Goal: Task Accomplishment & Management: Manage account settings

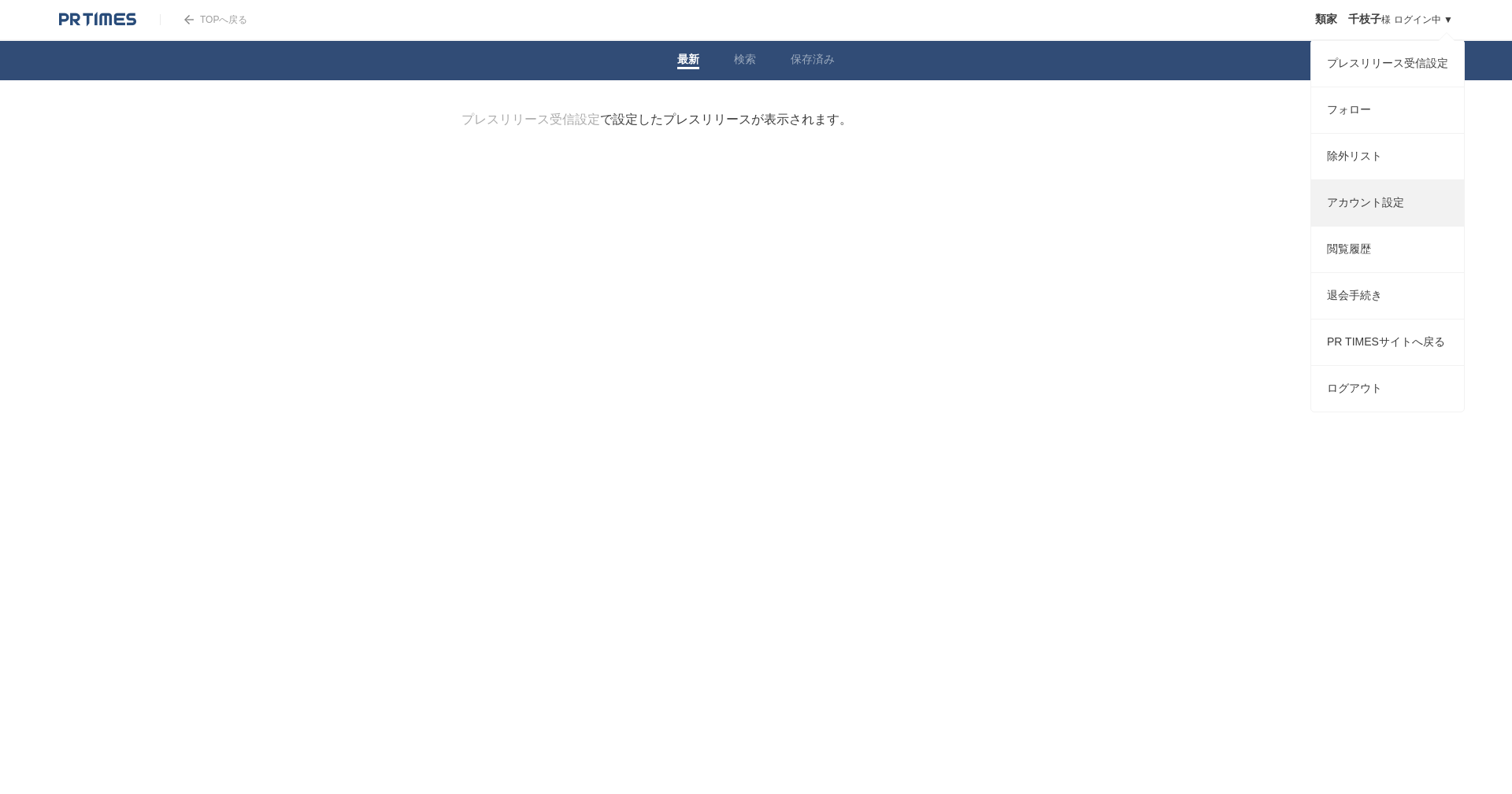
click at [1365, 206] on link "アカウント設定" at bounding box center [1387, 203] width 153 height 46
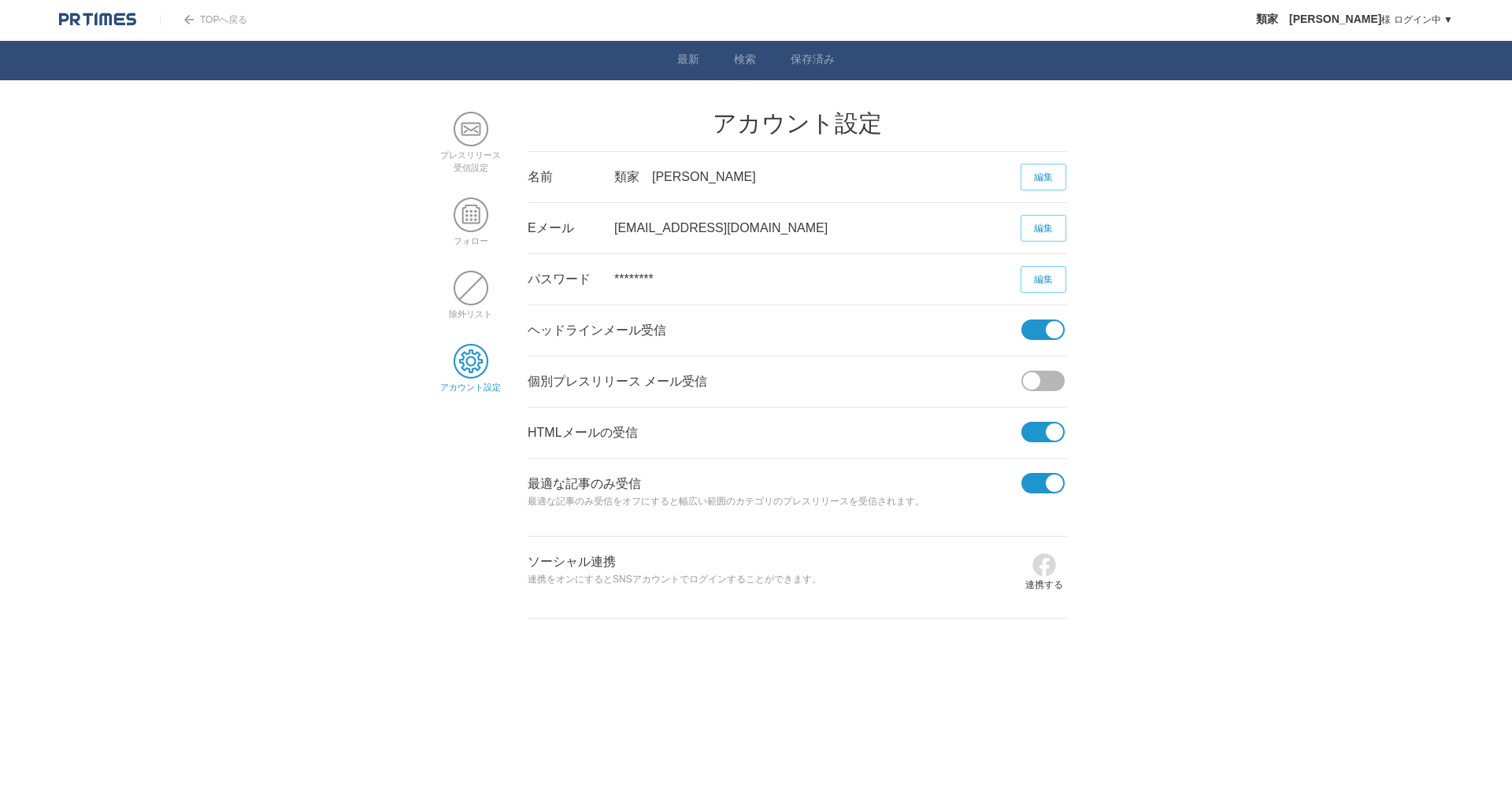
click at [1036, 173] on link "編集" at bounding box center [1043, 177] width 46 height 27
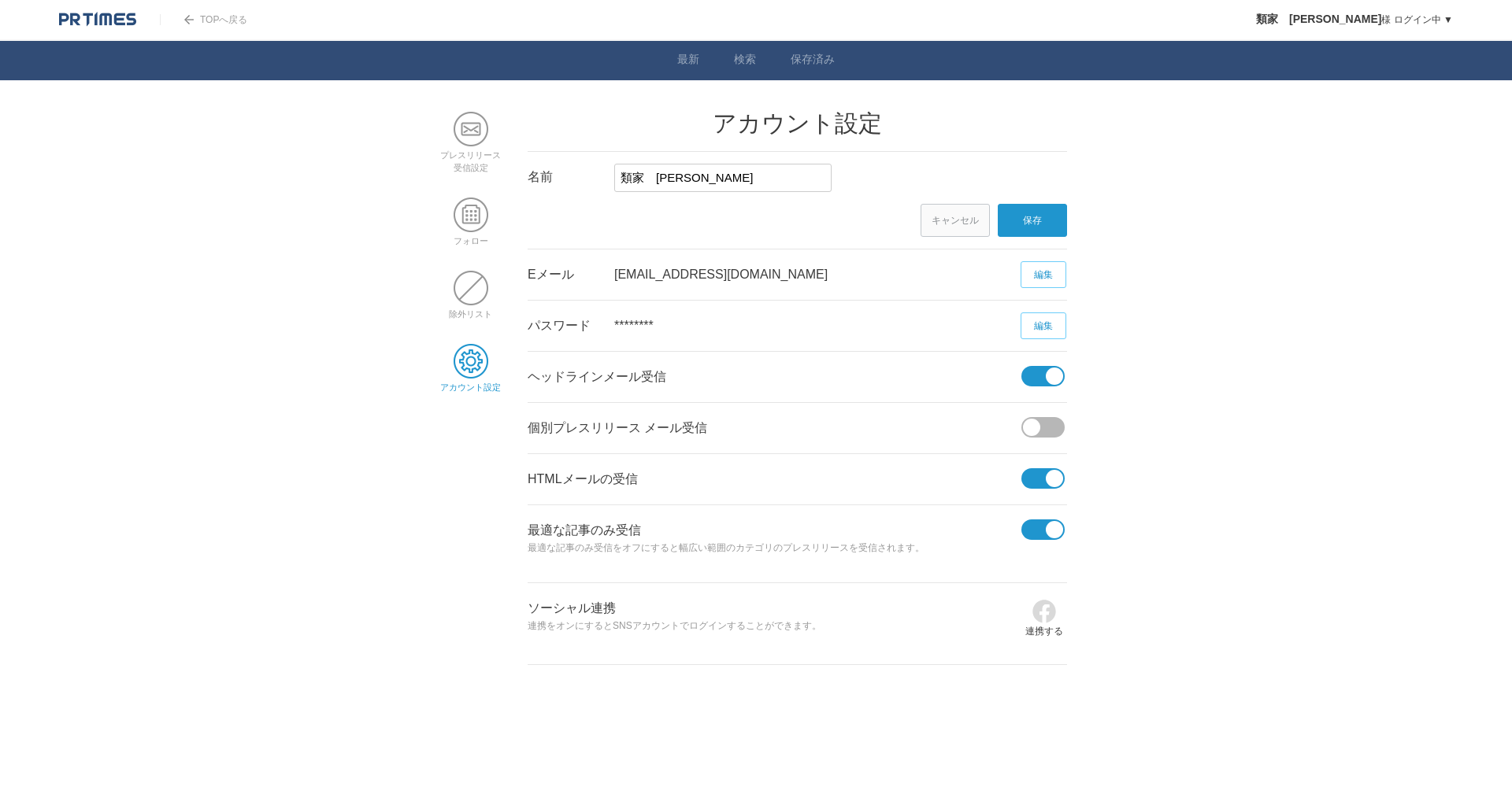
drag, startPoint x: 660, startPoint y: 170, endPoint x: 764, endPoint y: 184, distance: 104.9
click at [764, 184] on input "類家　千枝子" at bounding box center [723, 177] width 218 height 28
drag, startPoint x: 662, startPoint y: 182, endPoint x: 653, endPoint y: 182, distance: 9.0
click at [660, 182] on input "類家　千枝子" at bounding box center [723, 177] width 218 height 28
click at [645, 184] on input "類家　千枝子" at bounding box center [723, 177] width 218 height 28
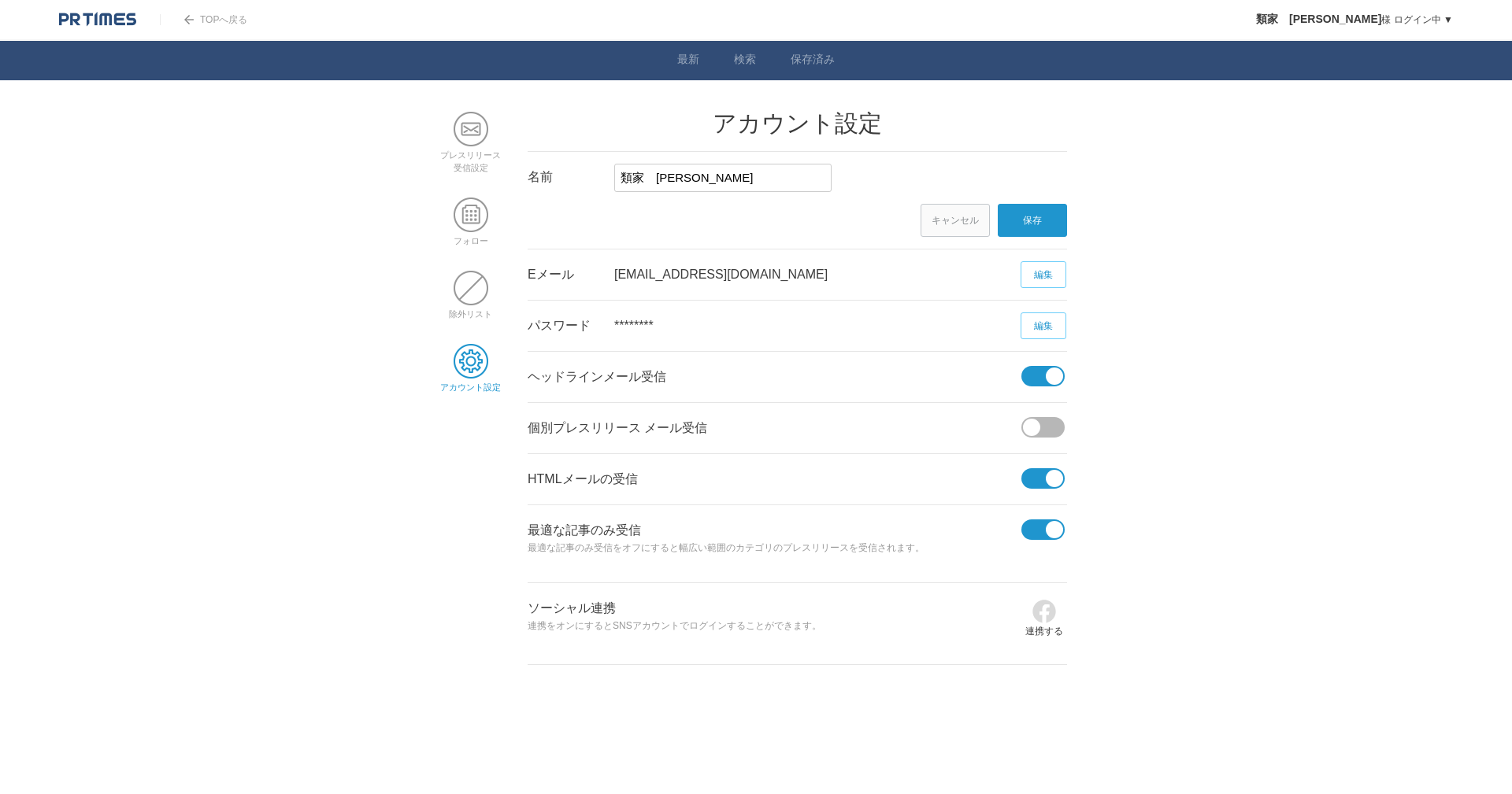
drag, startPoint x: 640, startPoint y: 181, endPoint x: 597, endPoint y: 180, distance: 43.0
click at [597, 180] on li "名前 類家　千枝子 × 保存 キャンセル" at bounding box center [797, 201] width 540 height 98
type input "菊地　千枝子"
click at [949, 218] on link "キャンセル" at bounding box center [955, 220] width 70 height 33
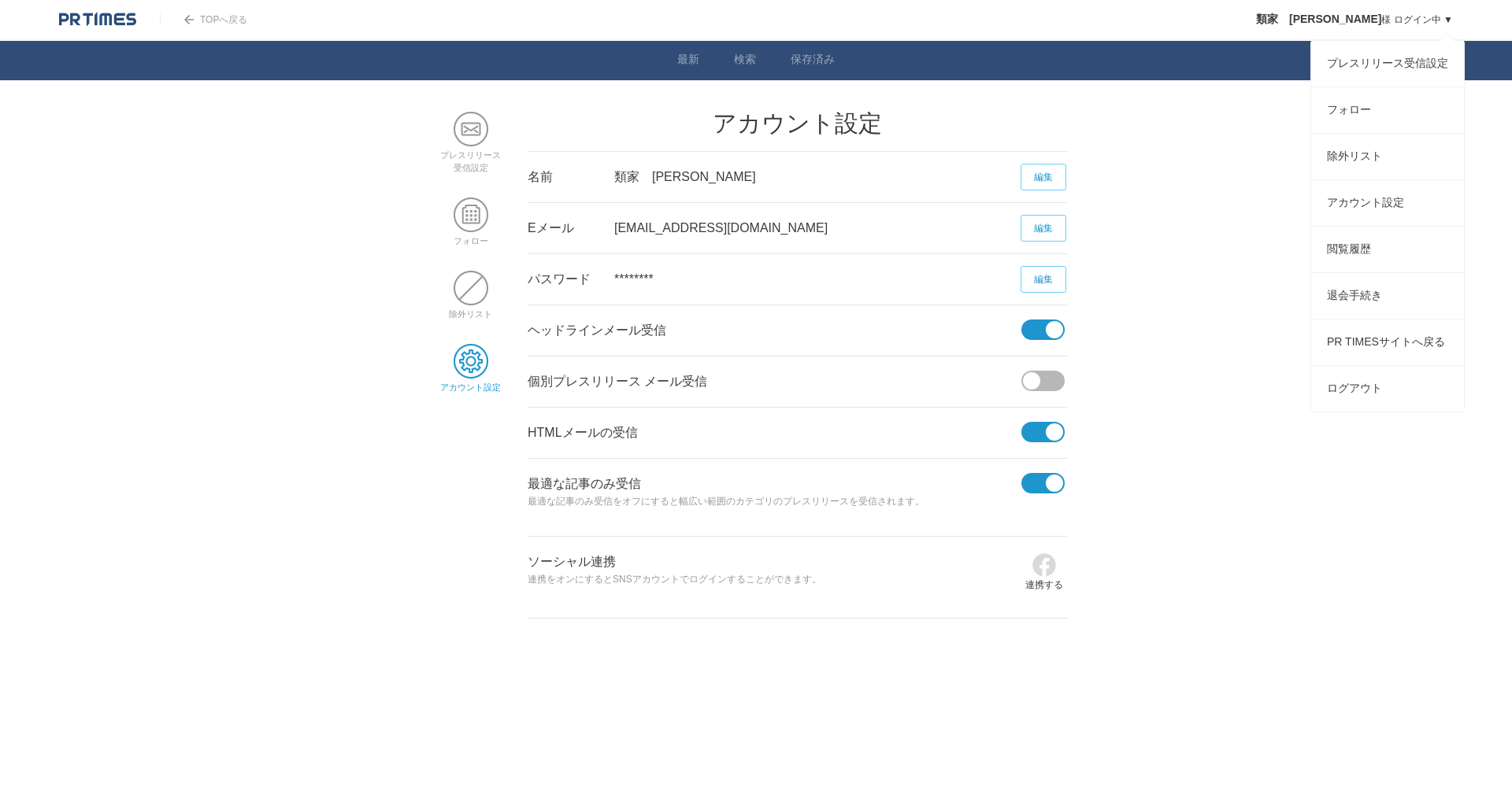
click at [1417, 25] on link "類家　千枝子 様 ログイン中 ▼" at bounding box center [1355, 20] width 197 height 11
click at [1364, 401] on link "ログアウト" at bounding box center [1387, 388] width 153 height 46
